Goal: Navigation & Orientation: Find specific page/section

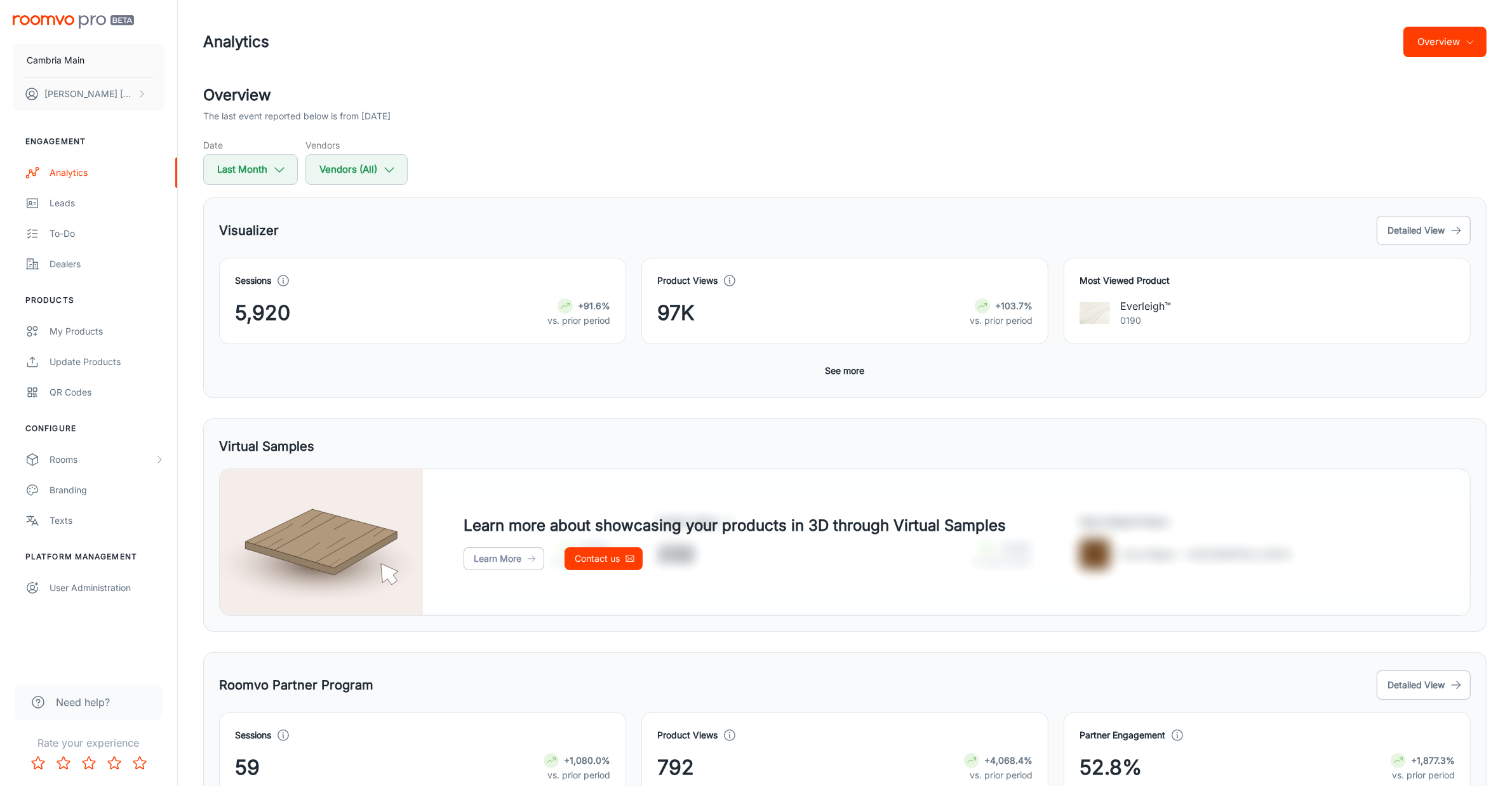
click at [1452, 45] on button "Overview" at bounding box center [1444, 41] width 83 height 30
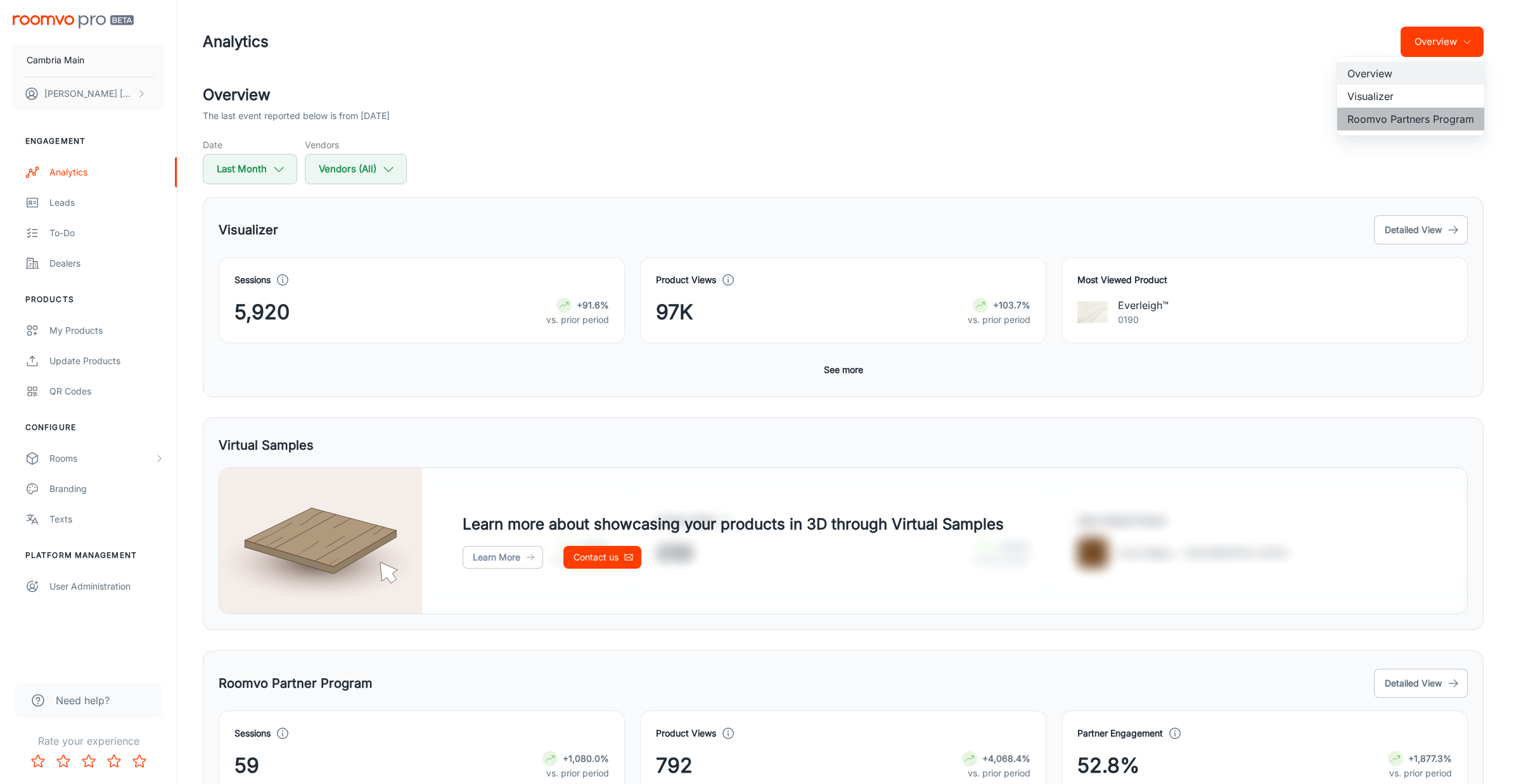
click at [1388, 118] on li "Roomvo Partners Program" at bounding box center [1410, 119] width 147 height 23
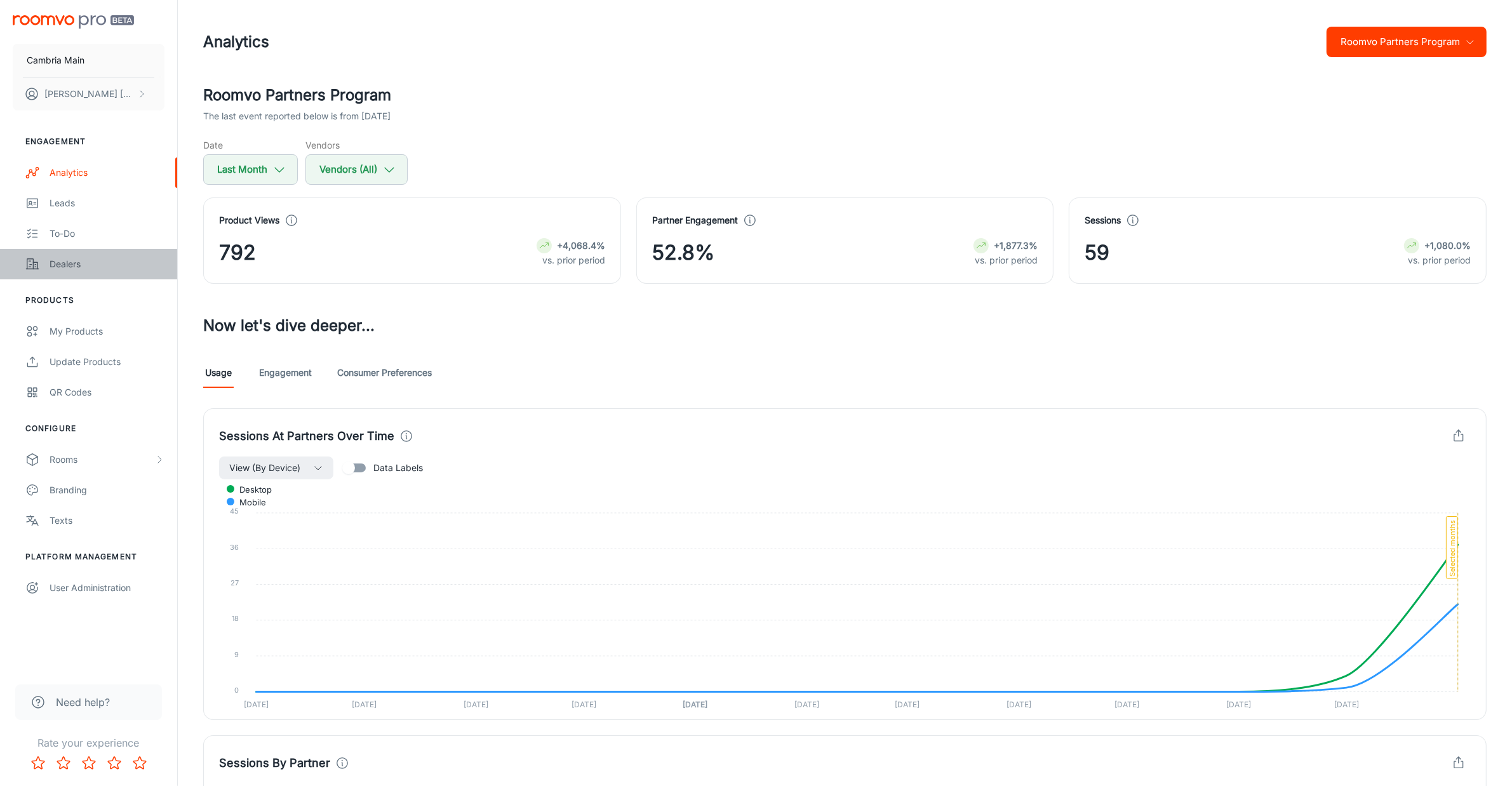
click at [64, 264] on div "Dealers" at bounding box center [106, 264] width 114 height 14
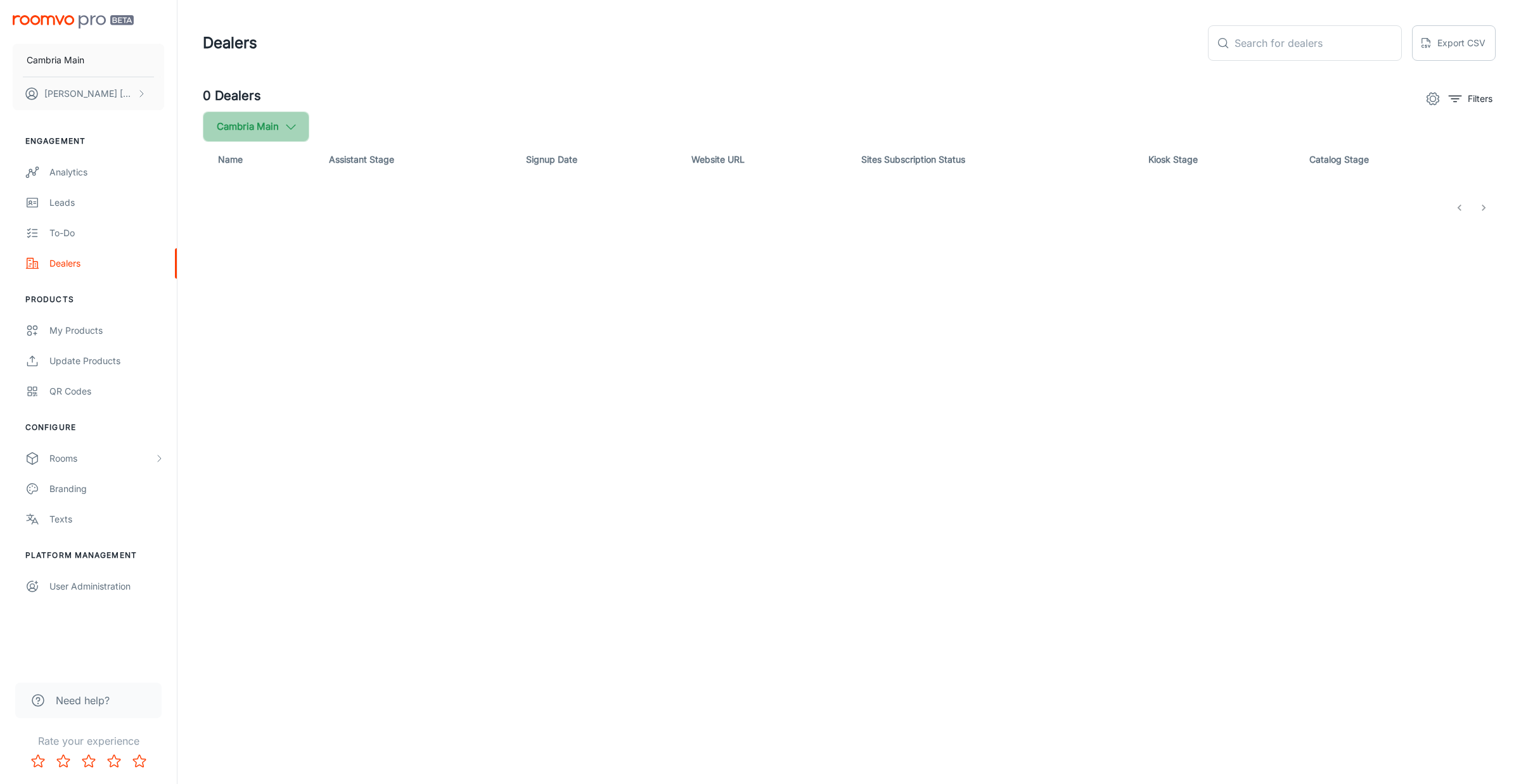
click at [286, 124] on icon "button" at bounding box center [291, 126] width 14 height 14
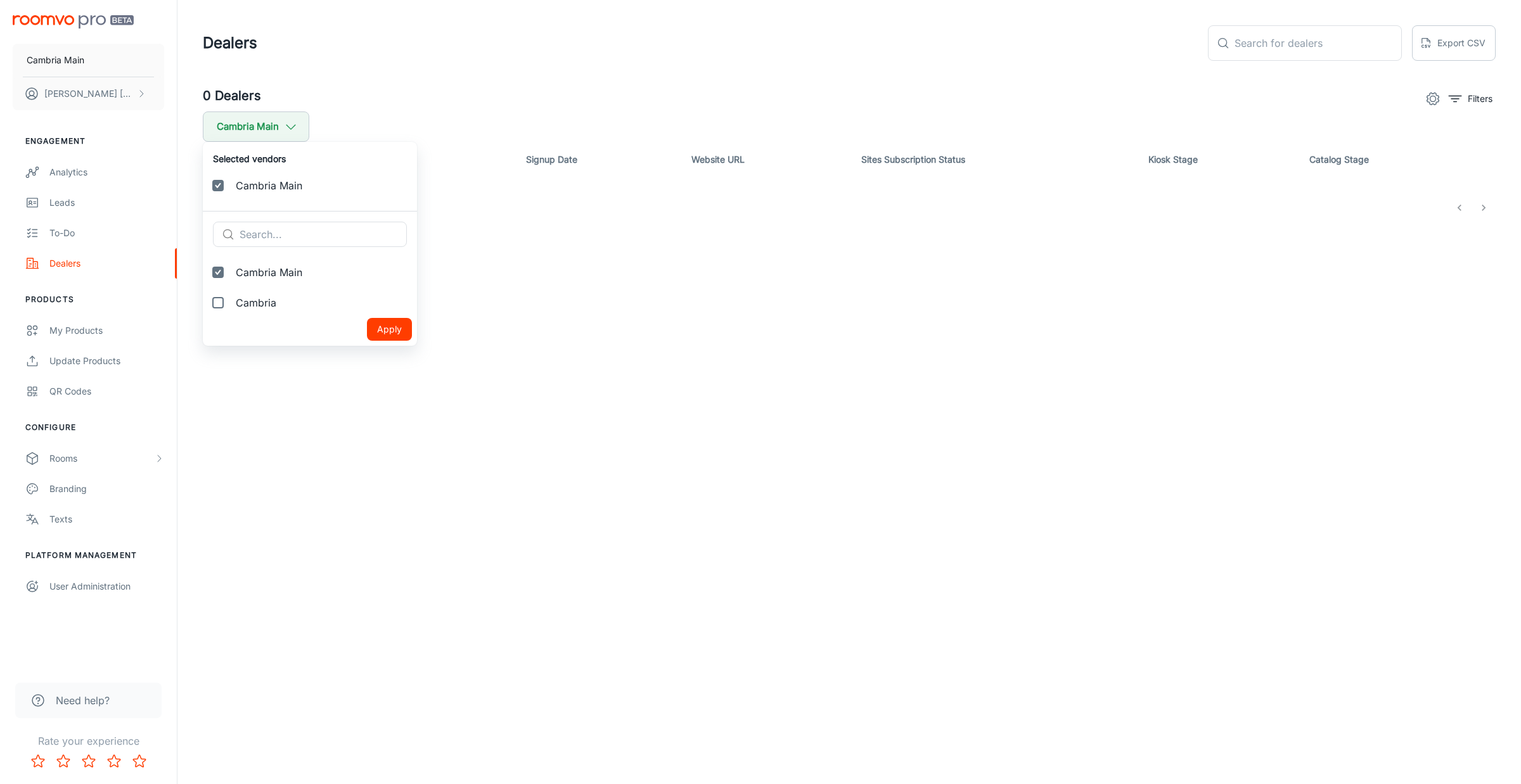
click at [251, 302] on span "Cambria" at bounding box center [321, 302] width 171 height 16
click at [230, 302] on input "Cambria" at bounding box center [218, 303] width 26 height 26
checkbox input "true"
click at [362, 371] on ul "Selected vendors Cambria Main Cambria ​ ​ [GEOGRAPHIC_DATA] Apply" at bounding box center [310, 259] width 214 height 235
click at [367, 361] on button "Apply" at bounding box center [388, 359] width 45 height 23
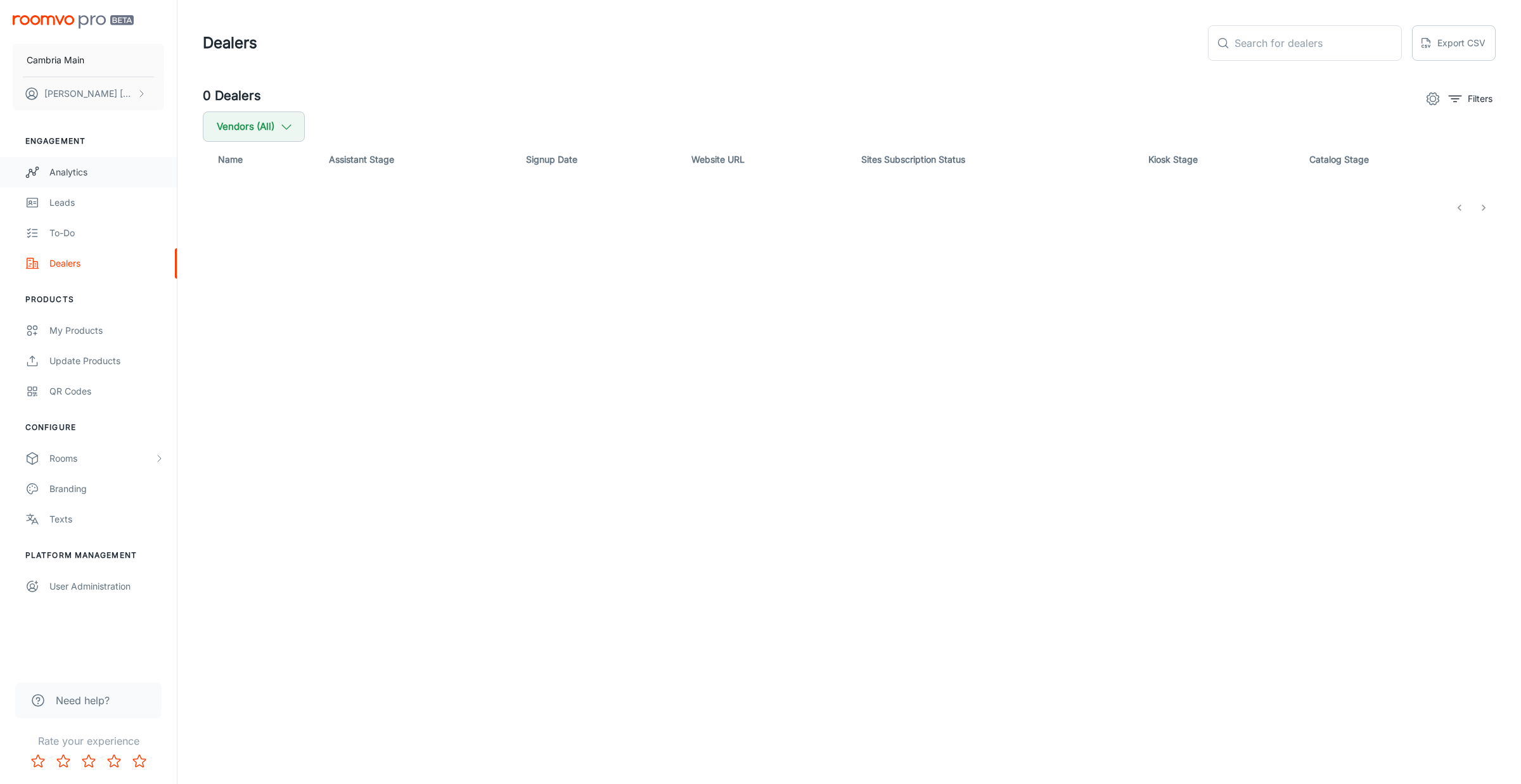
click at [65, 177] on div "Analytics" at bounding box center [106, 172] width 114 height 14
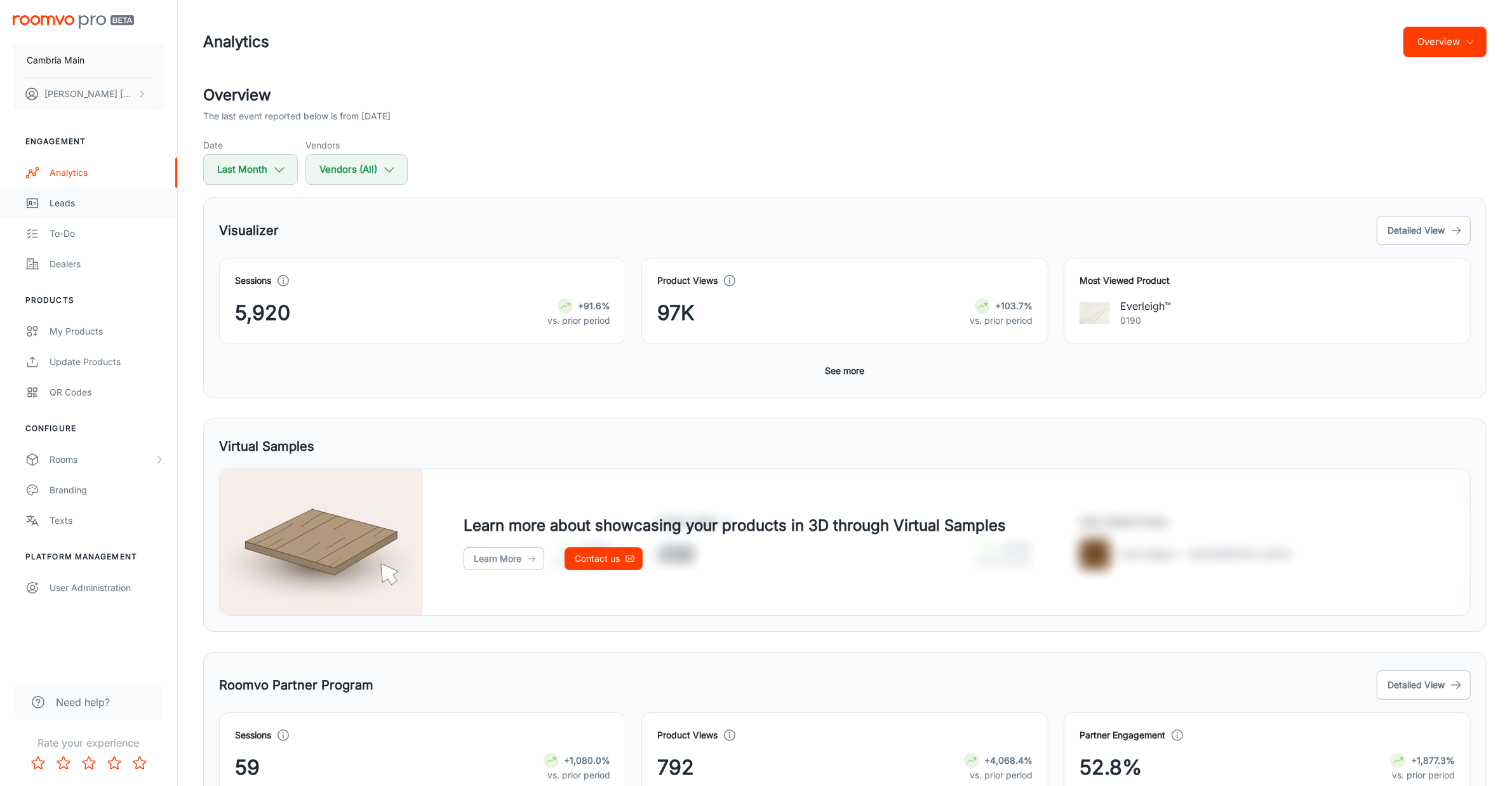
click at [63, 198] on div "Leads" at bounding box center [106, 202] width 114 height 14
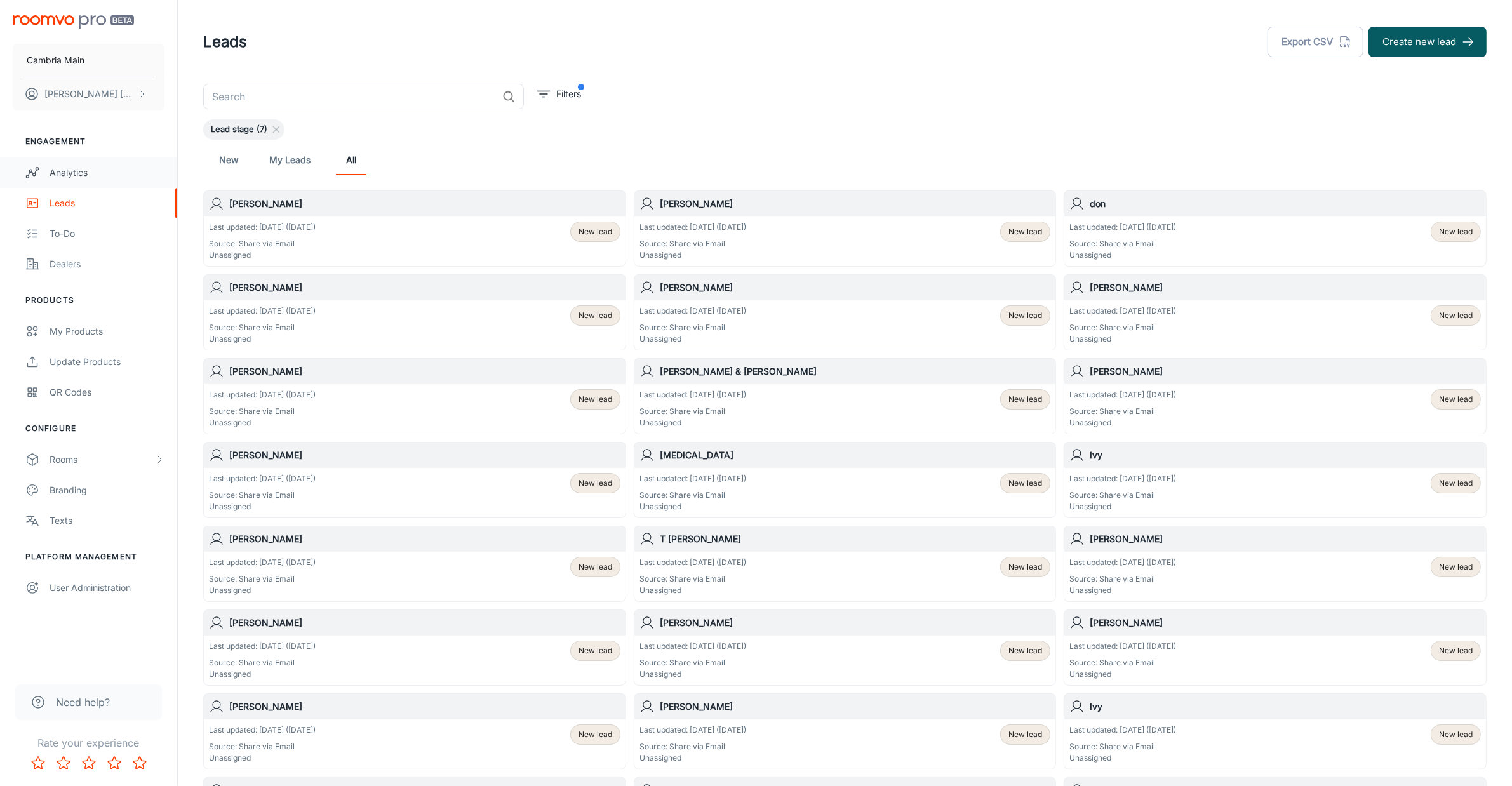
click at [67, 175] on div "Analytics" at bounding box center [106, 172] width 114 height 14
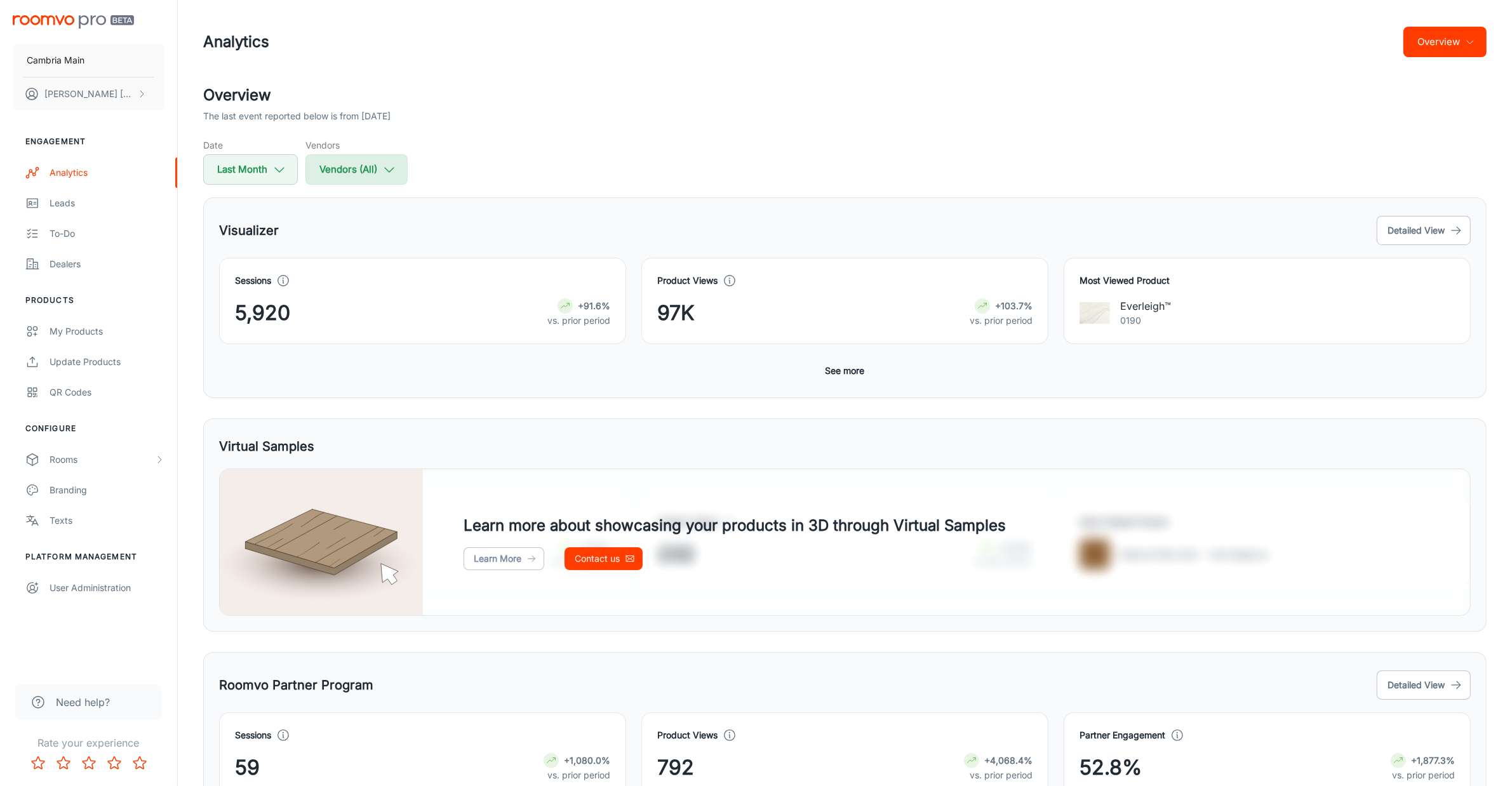
click at [382, 164] on icon "button" at bounding box center [388, 169] width 14 height 14
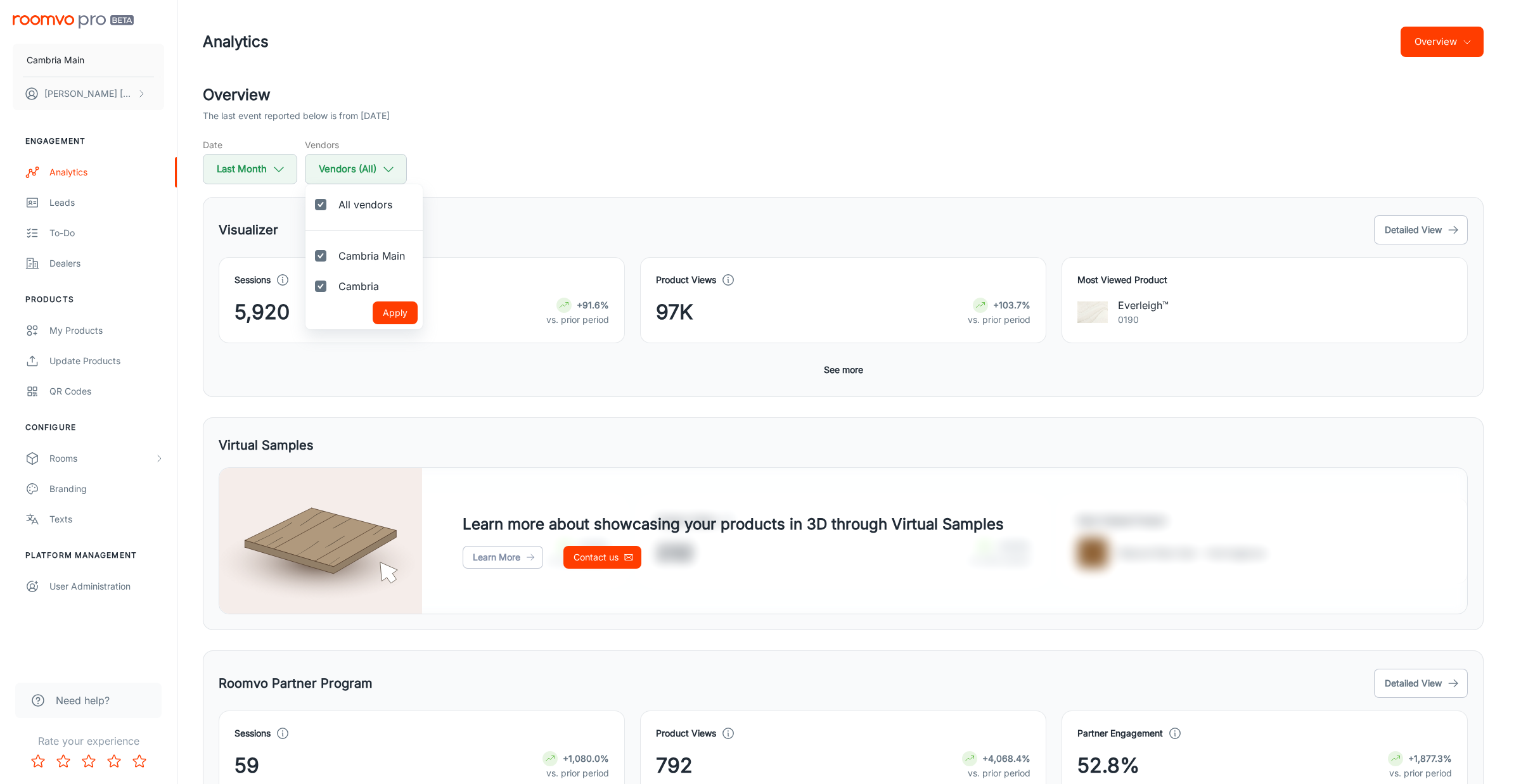
click at [626, 114] on div at bounding box center [760, 392] width 1521 height 784
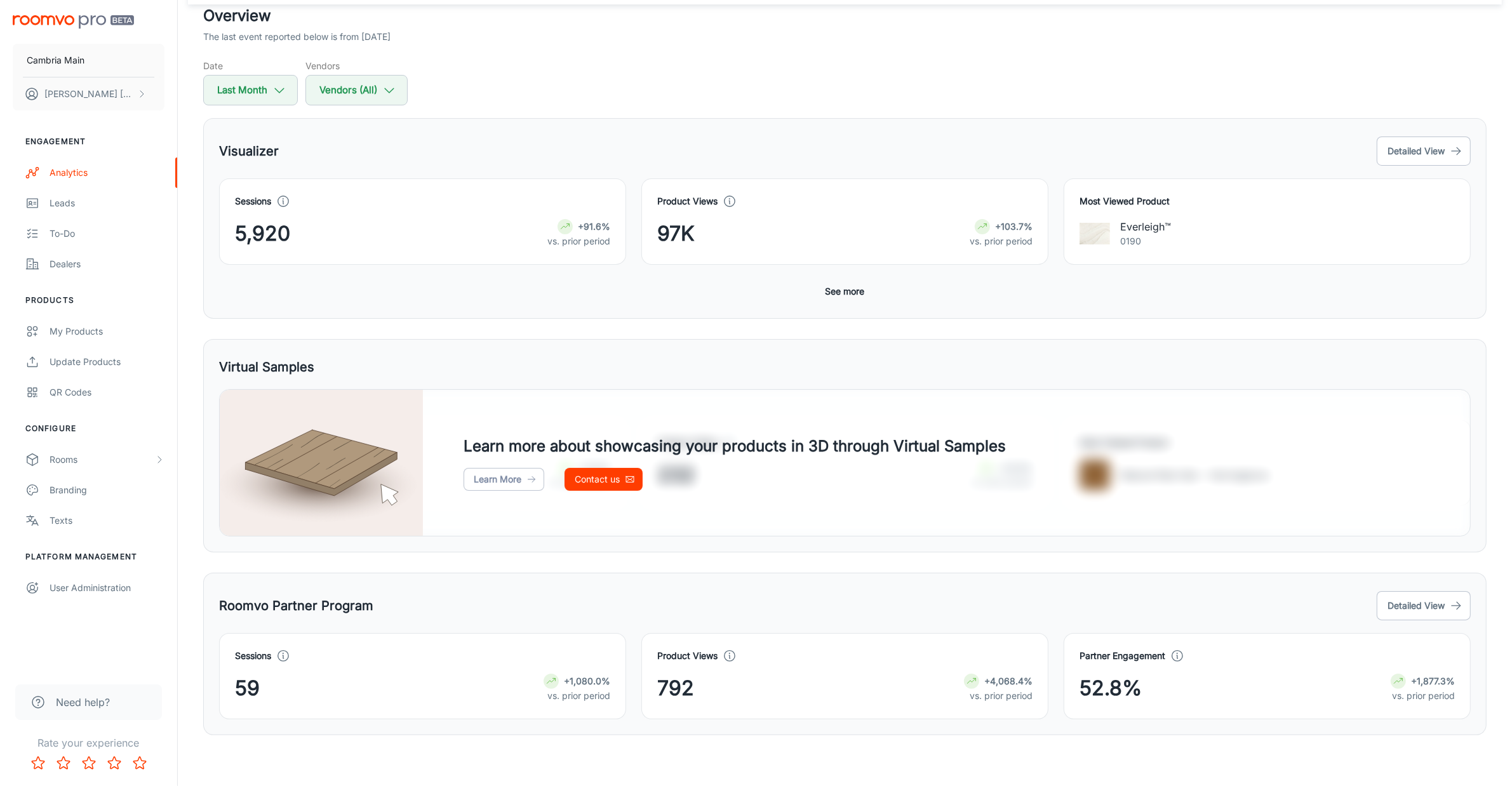
scroll to position [81, 0]
click at [1433, 606] on button "Detailed View" at bounding box center [1423, 606] width 94 height 29
